Goal: Transaction & Acquisition: Purchase product/service

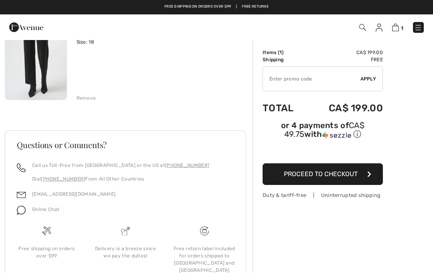
scroll to position [131, 0]
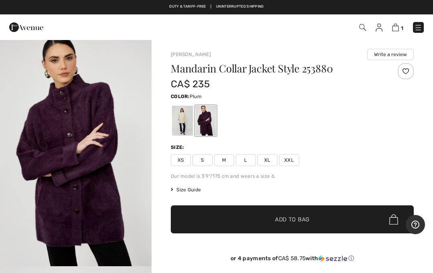
click at [396, 26] on img at bounding box center [395, 28] width 7 height 8
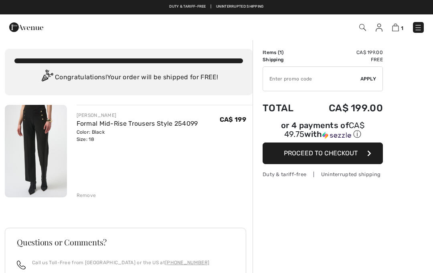
checkbox input "true"
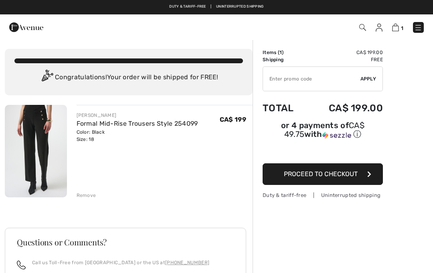
click at [398, 28] on img at bounding box center [395, 28] width 7 height 8
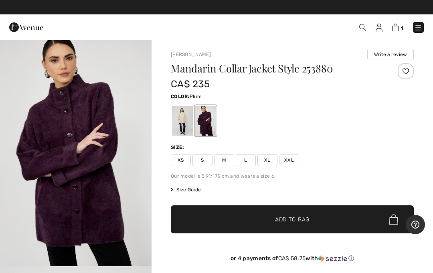
click at [287, 159] on span "XXL" at bounding box center [289, 160] width 20 height 12
click at [366, 116] on div at bounding box center [292, 120] width 243 height 33
